Goal: Task Accomplishment & Management: Complete application form

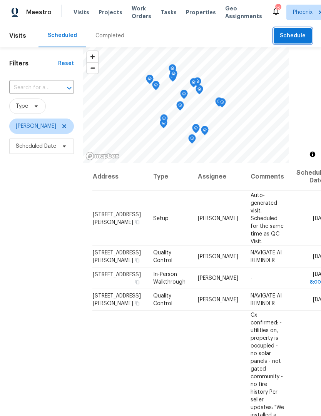
click at [305, 35] on span "Schedule" at bounding box center [293, 36] width 26 height 10
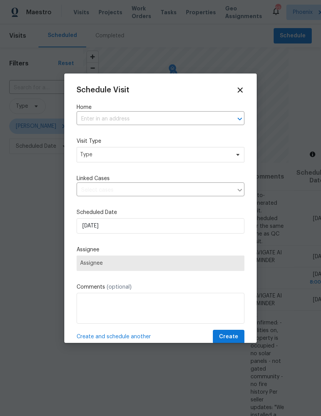
click at [184, 121] on input "text" at bounding box center [150, 119] width 146 height 12
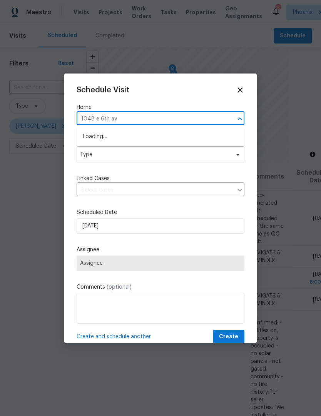
type input "[STREET_ADDRESS]"
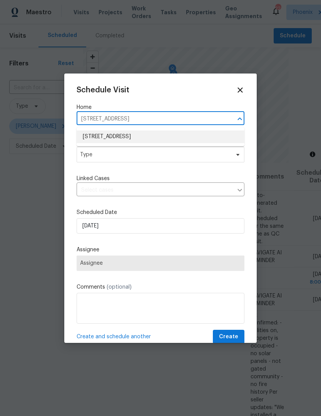
click at [146, 135] on li "[STREET_ADDRESS]" at bounding box center [161, 137] width 168 height 13
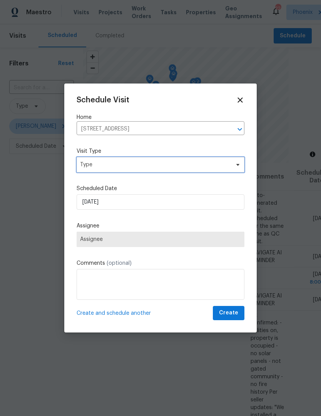
click at [240, 158] on span "Type" at bounding box center [161, 164] width 168 height 15
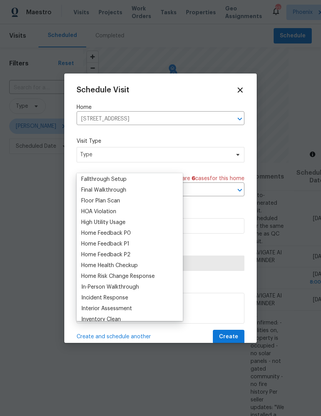
scroll to position [190, 0]
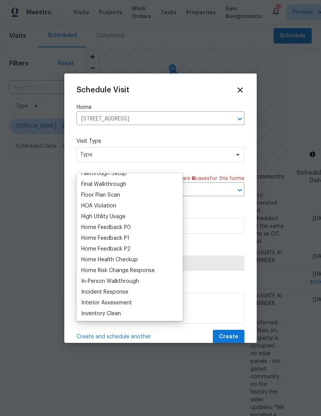
click at [134, 260] on div "Home Health Checkup" at bounding box center [109, 260] width 57 height 8
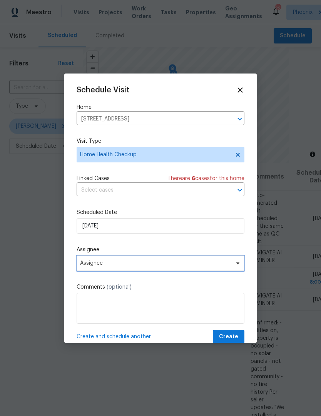
click at [240, 268] on span "Assignee" at bounding box center [161, 263] width 168 height 15
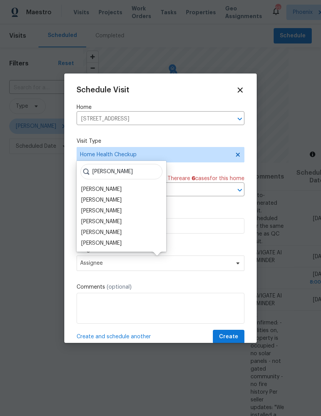
type input "[PERSON_NAME]"
click at [100, 201] on div "[PERSON_NAME]" at bounding box center [101, 200] width 40 height 8
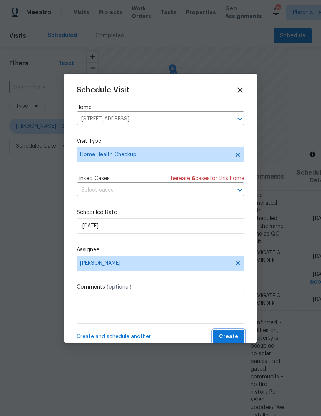
click at [233, 342] on span "Create" at bounding box center [228, 337] width 19 height 10
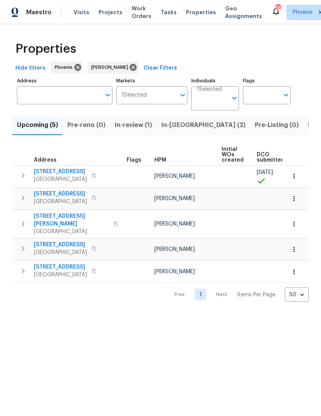
click at [177, 124] on span "In-reno (2)" at bounding box center [203, 125] width 84 height 11
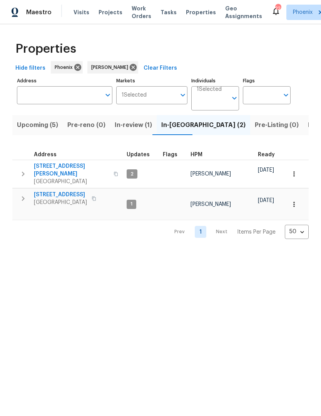
click at [295, 201] on icon "button" at bounding box center [294, 205] width 8 height 8
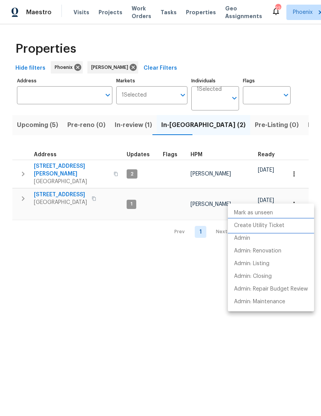
click at [277, 227] on p "Create Utility Ticket" at bounding box center [259, 226] width 50 height 8
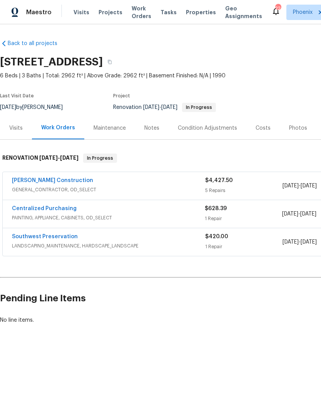
click at [158, 132] on div "Notes" at bounding box center [152, 128] width 34 height 23
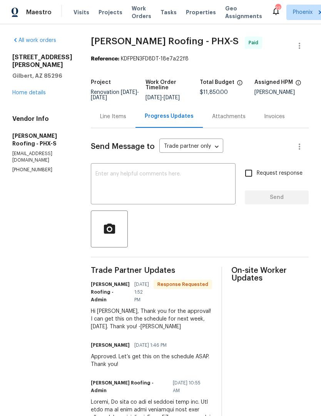
click at [132, 17] on span "Work Orders" at bounding box center [142, 12] width 20 height 15
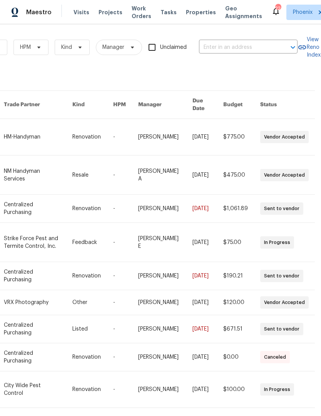
scroll to position [0, 127]
click at [233, 49] on input "text" at bounding box center [237, 48] width 77 height 12
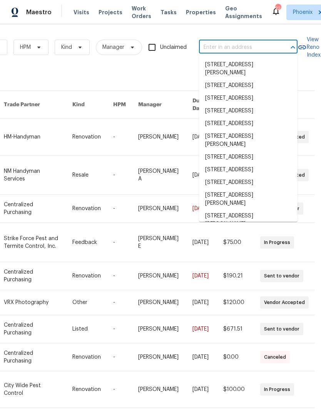
click at [230, 49] on input "text" at bounding box center [237, 48] width 77 height 12
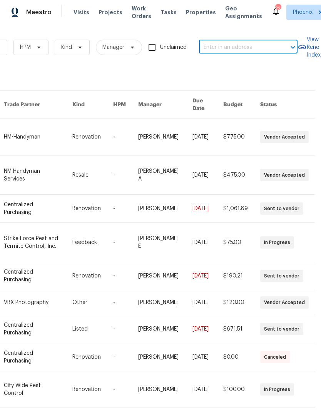
paste input "[STREET_ADDRESS]"
type input "[STREET_ADDRESS]"
click at [248, 62] on li "[STREET_ADDRESS]" at bounding box center [248, 65] width 99 height 13
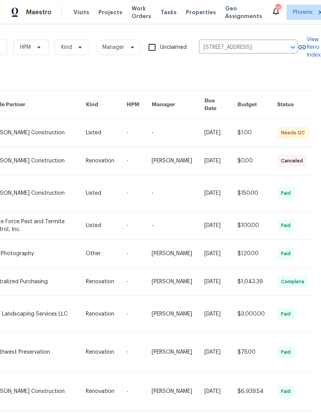
click at [44, 127] on link at bounding box center [37, 133] width 97 height 28
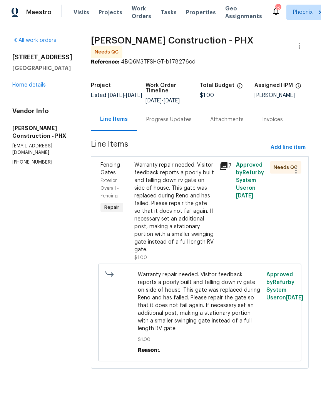
click at [39, 87] on link "Home details" at bounding box center [29, 84] width 34 height 5
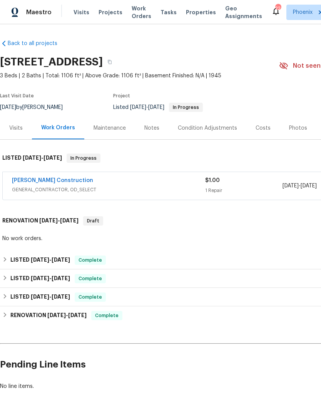
click at [260, 133] on div "Costs" at bounding box center [263, 128] width 34 height 23
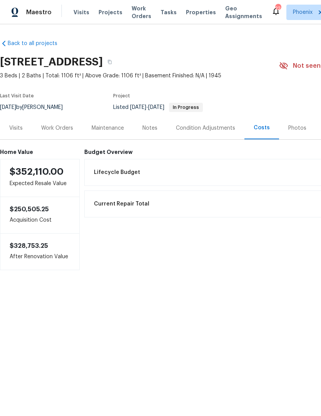
click at [114, 123] on div "Maintenance" at bounding box center [107, 128] width 51 height 23
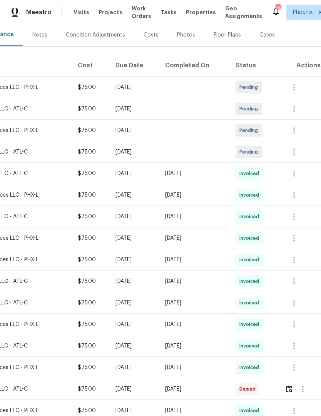
scroll to position [93, 0]
